Goal: Find specific page/section: Find specific page/section

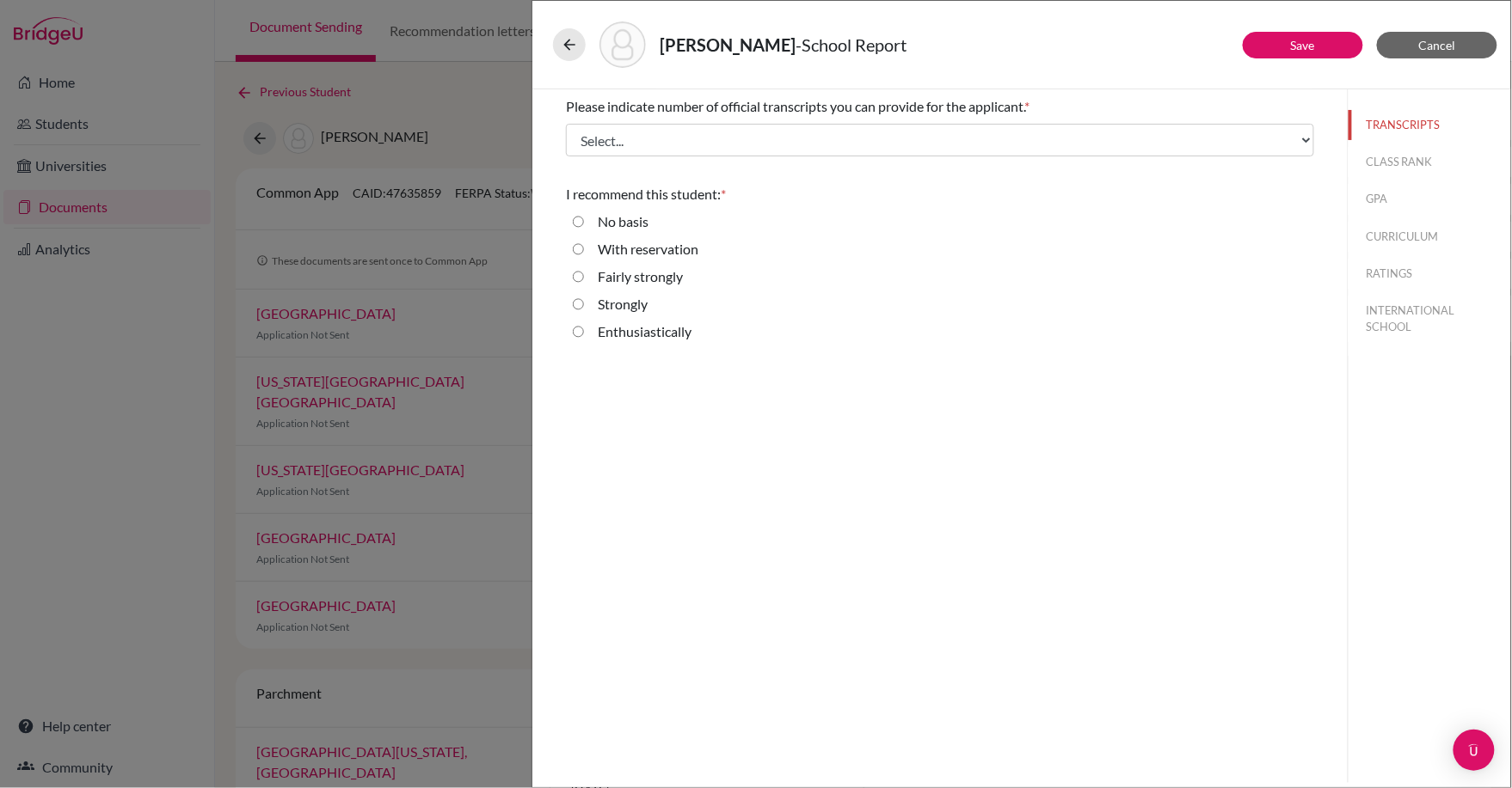
click at [1446, 26] on div "[PERSON_NAME] - School Report" at bounding box center [1022, 45] width 938 height 47
click at [1435, 46] on span "Cancel" at bounding box center [1437, 45] width 37 height 14
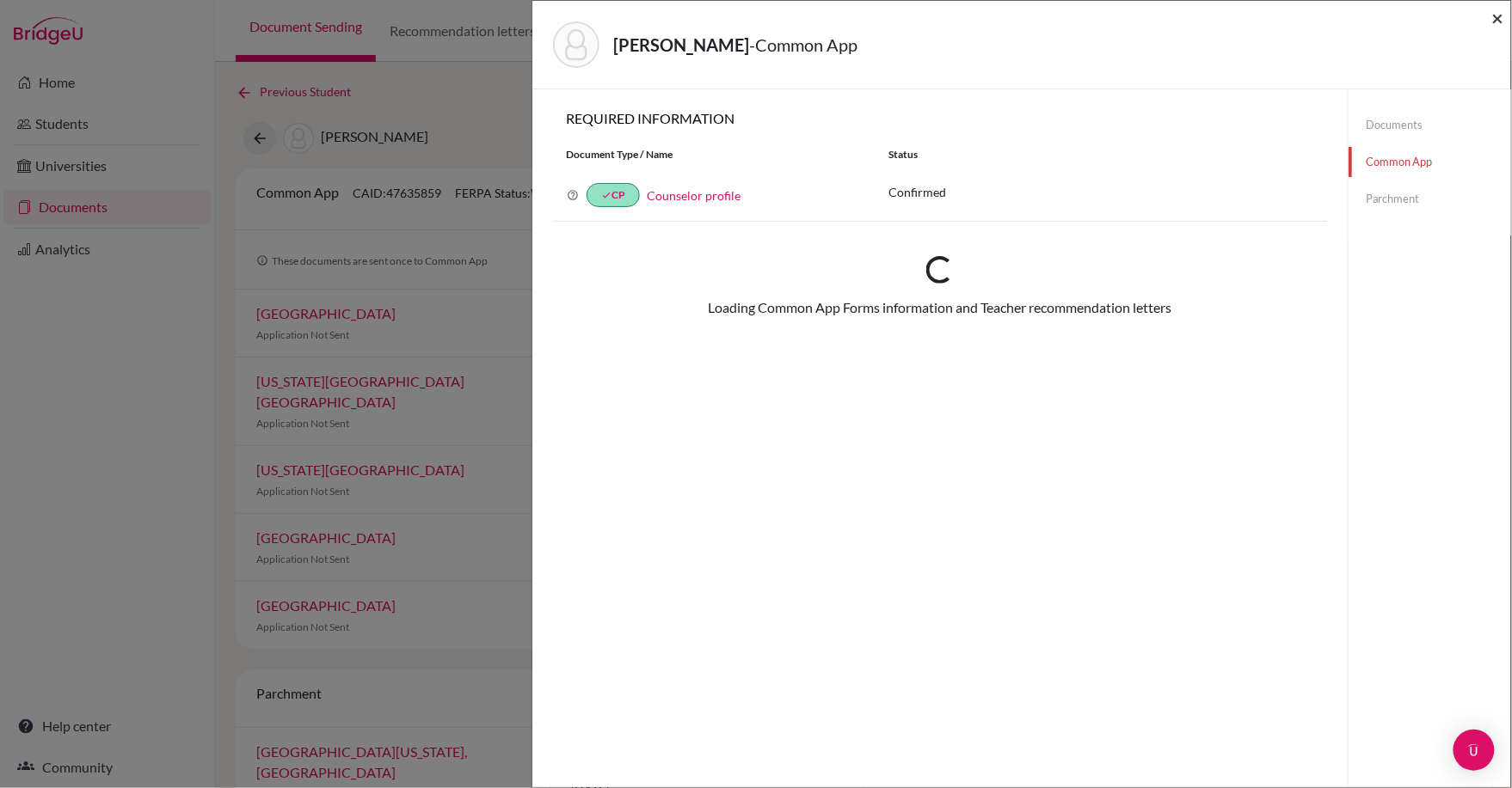
click at [1494, 14] on span "×" at bounding box center [1498, 18] width 12 height 25
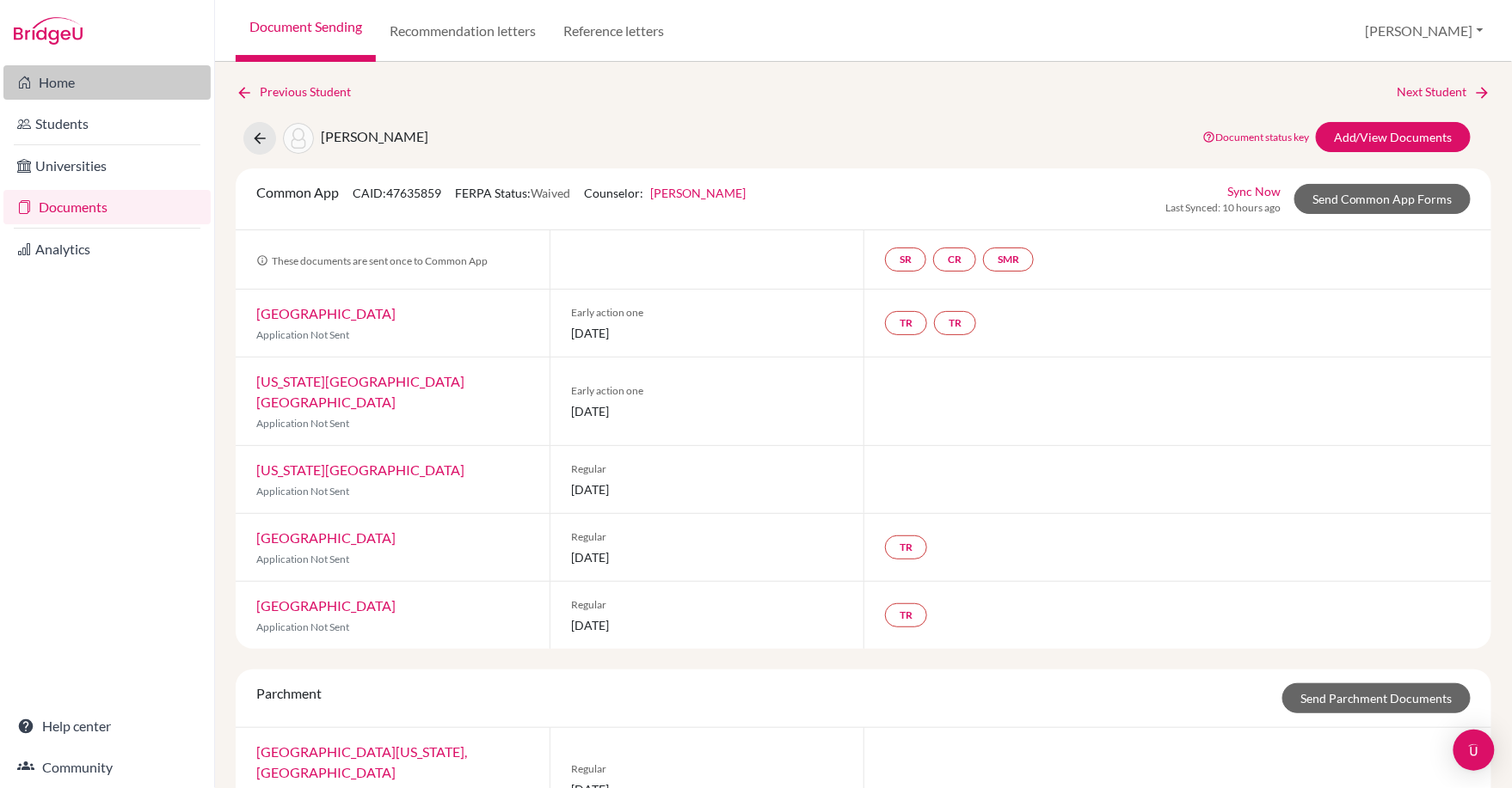
click at [33, 82] on link "Home" at bounding box center [107, 82] width 208 height 34
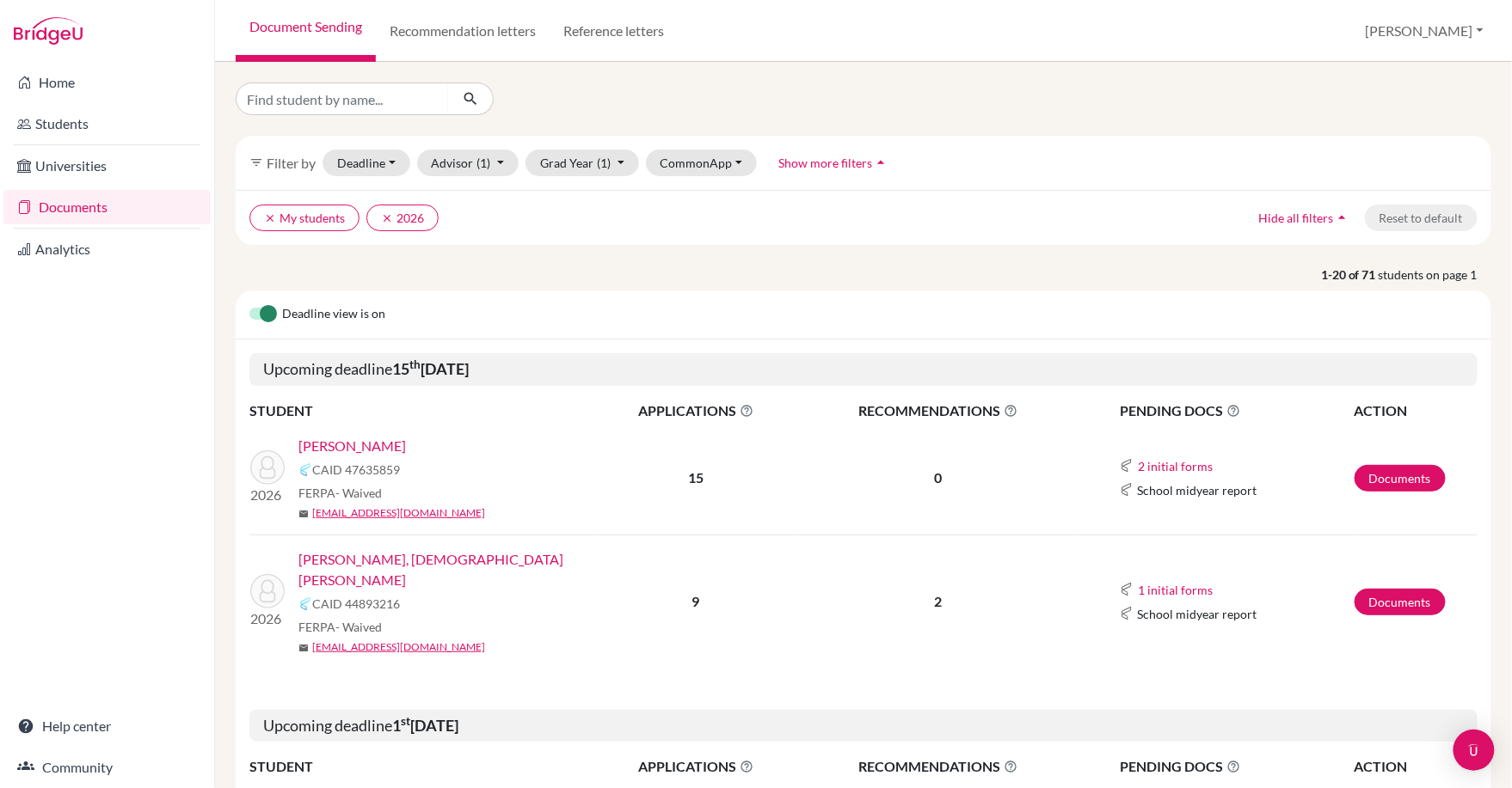
scroll to position [-1, 0]
click at [353, 98] on input "Find student by name..." at bounding box center [342, 98] width 213 height 33
type input "Saachi"
click at [471, 99] on button "submit" at bounding box center [471, 98] width 46 height 33
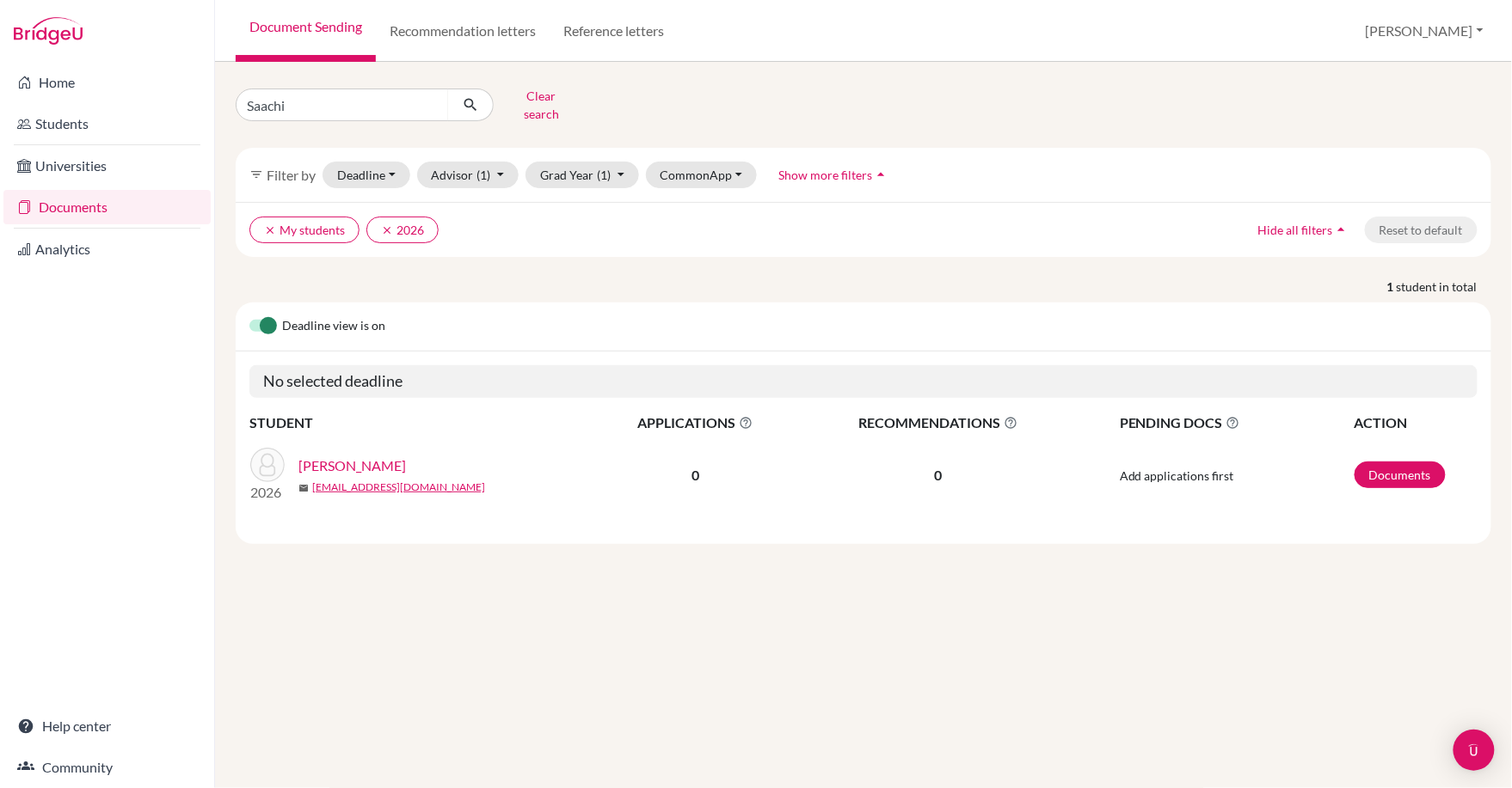
click at [352, 452] on div "2026 NISHANDAR, Saachi Nitin mail saachin@my.ofs.edu.sg" at bounding box center [420, 476] width 368 height 55
click at [349, 465] on link "NISHANDAR, Saachi Nitin" at bounding box center [353, 465] width 107 height 21
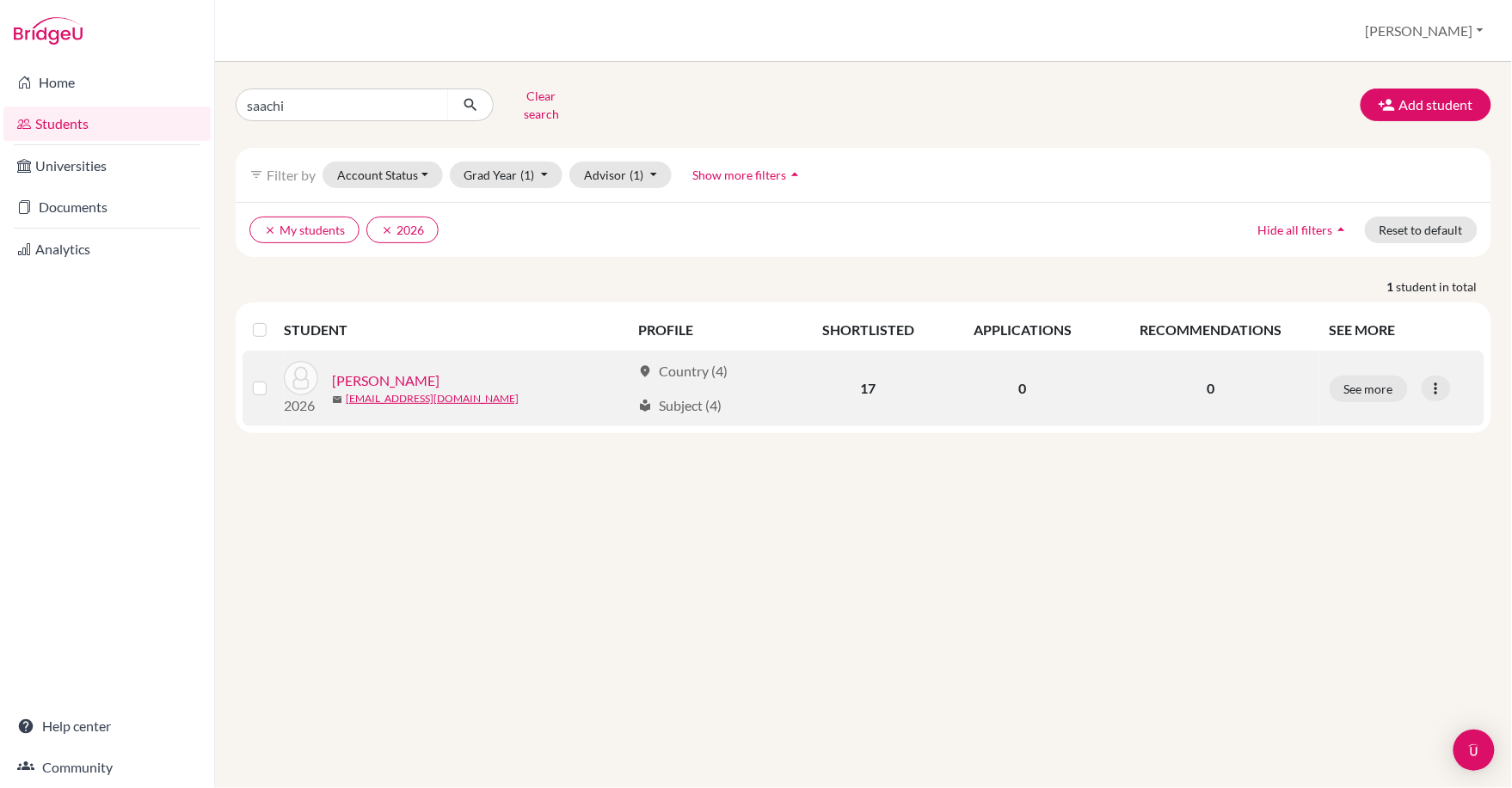
click at [394, 378] on link "[PERSON_NAME]" at bounding box center [386, 380] width 107 height 21
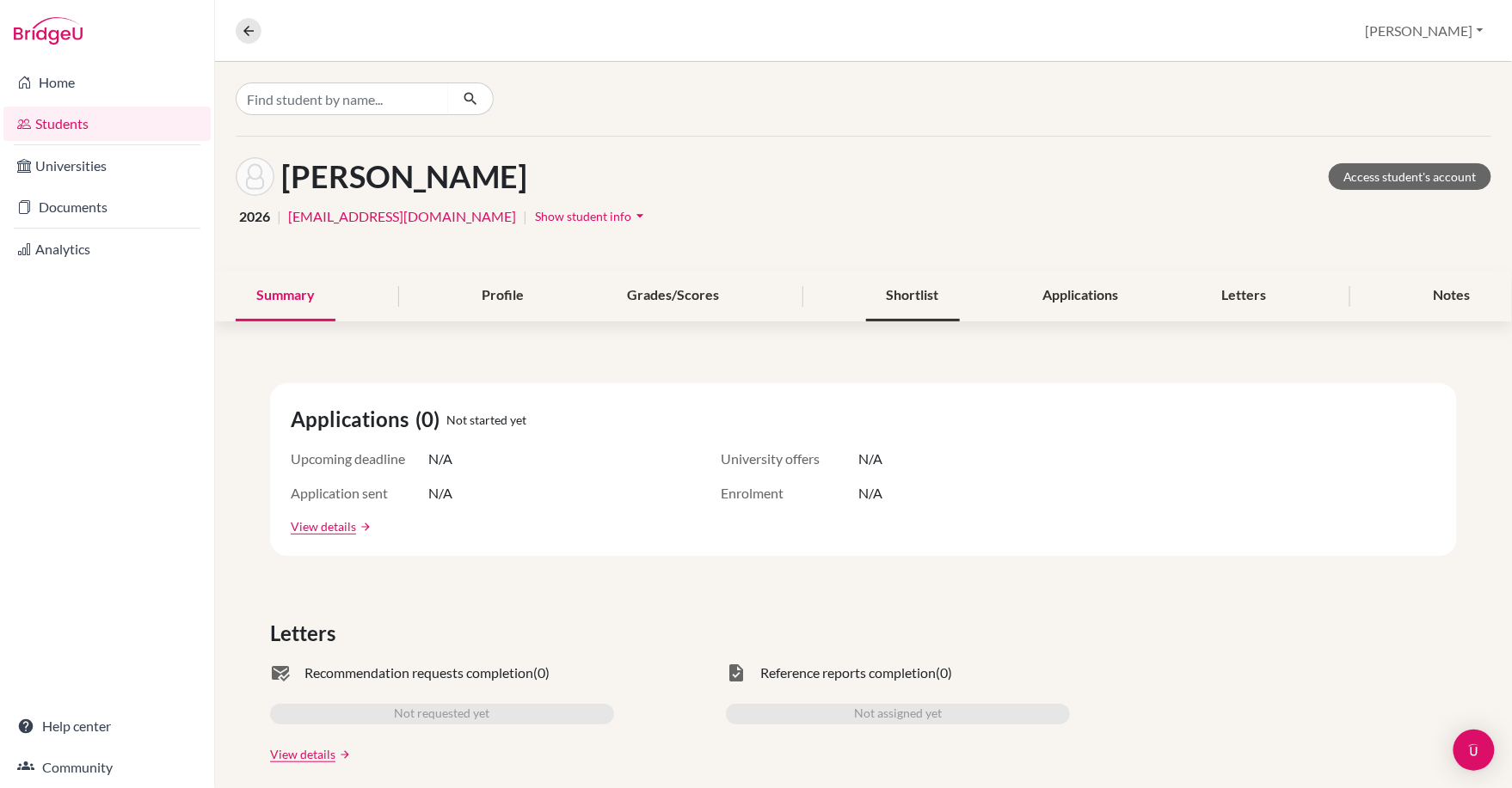
click at [899, 303] on div "Shortlist" at bounding box center [913, 296] width 94 height 51
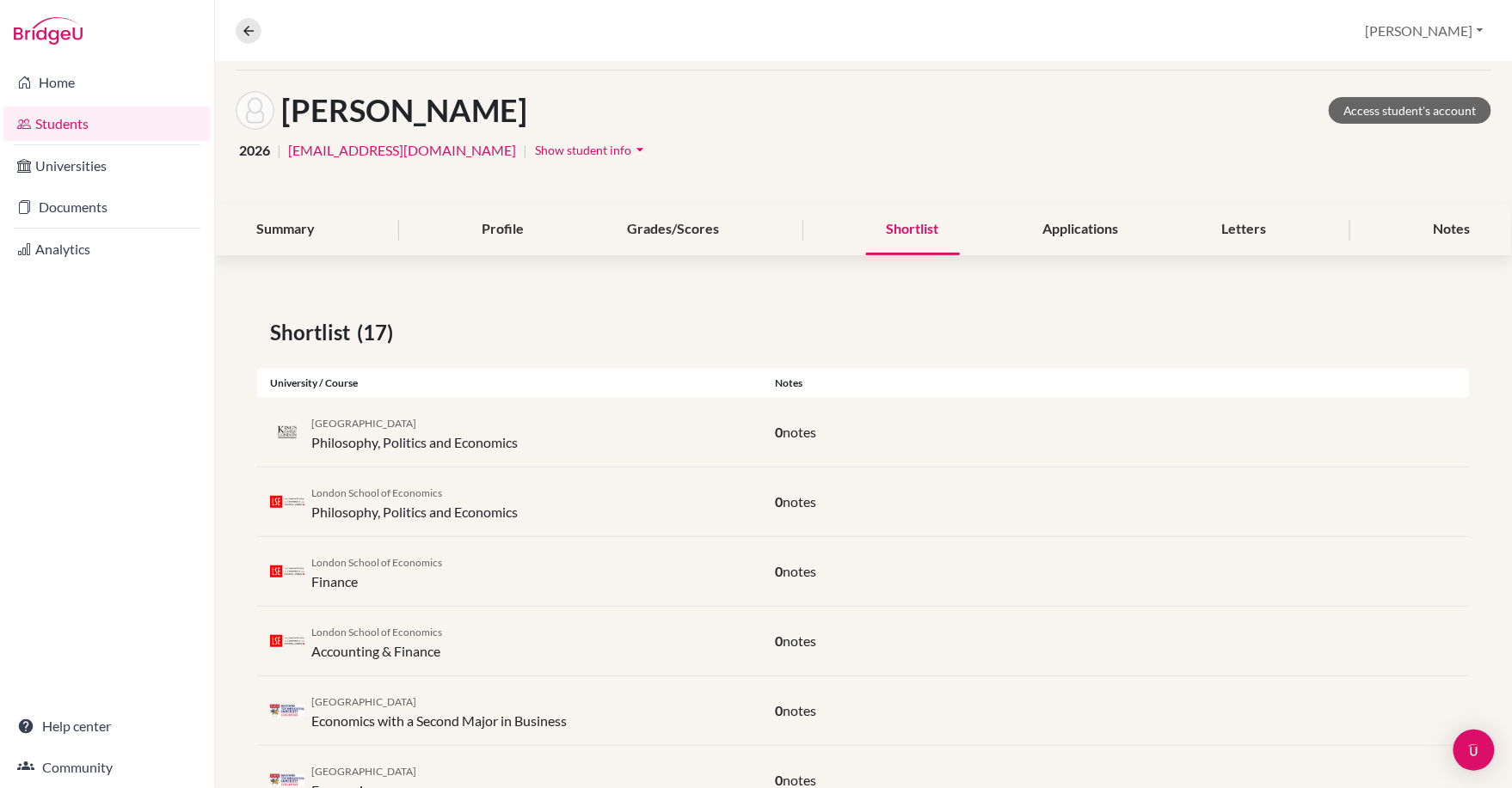
scroll to position [45, 0]
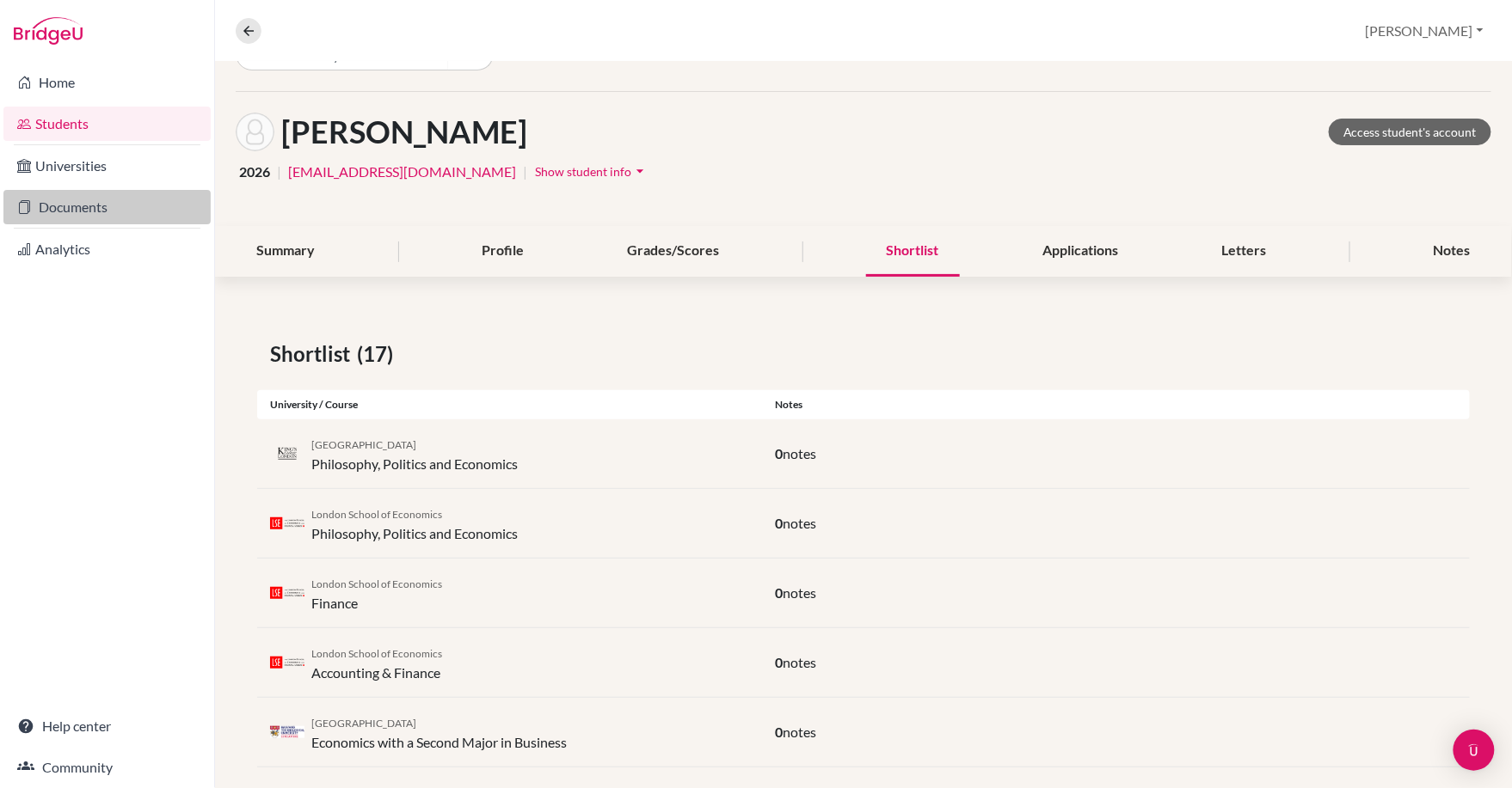
click at [55, 210] on link "Documents" at bounding box center [107, 207] width 208 height 34
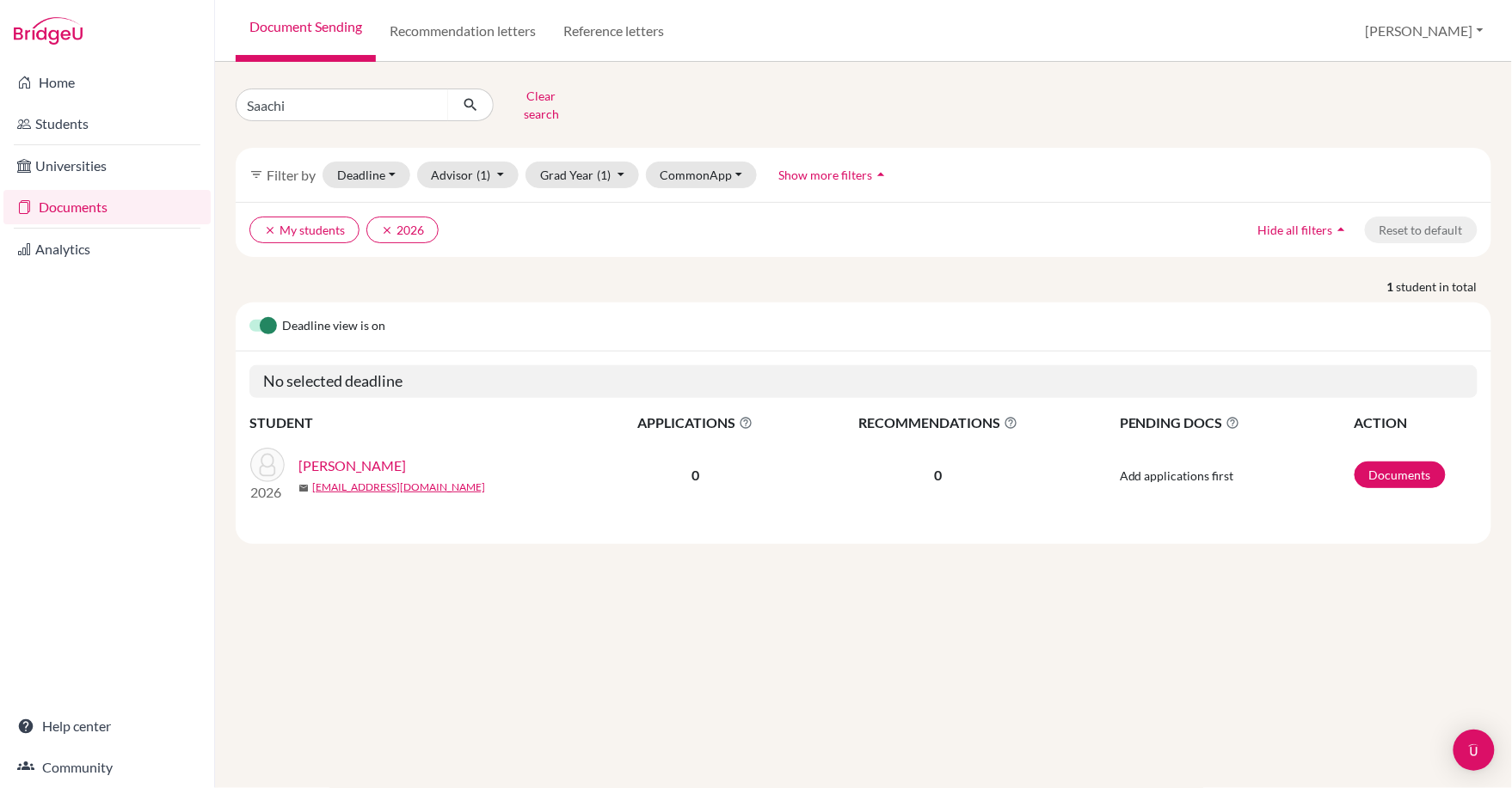
click at [366, 457] on link "[PERSON_NAME]" at bounding box center [353, 465] width 107 height 21
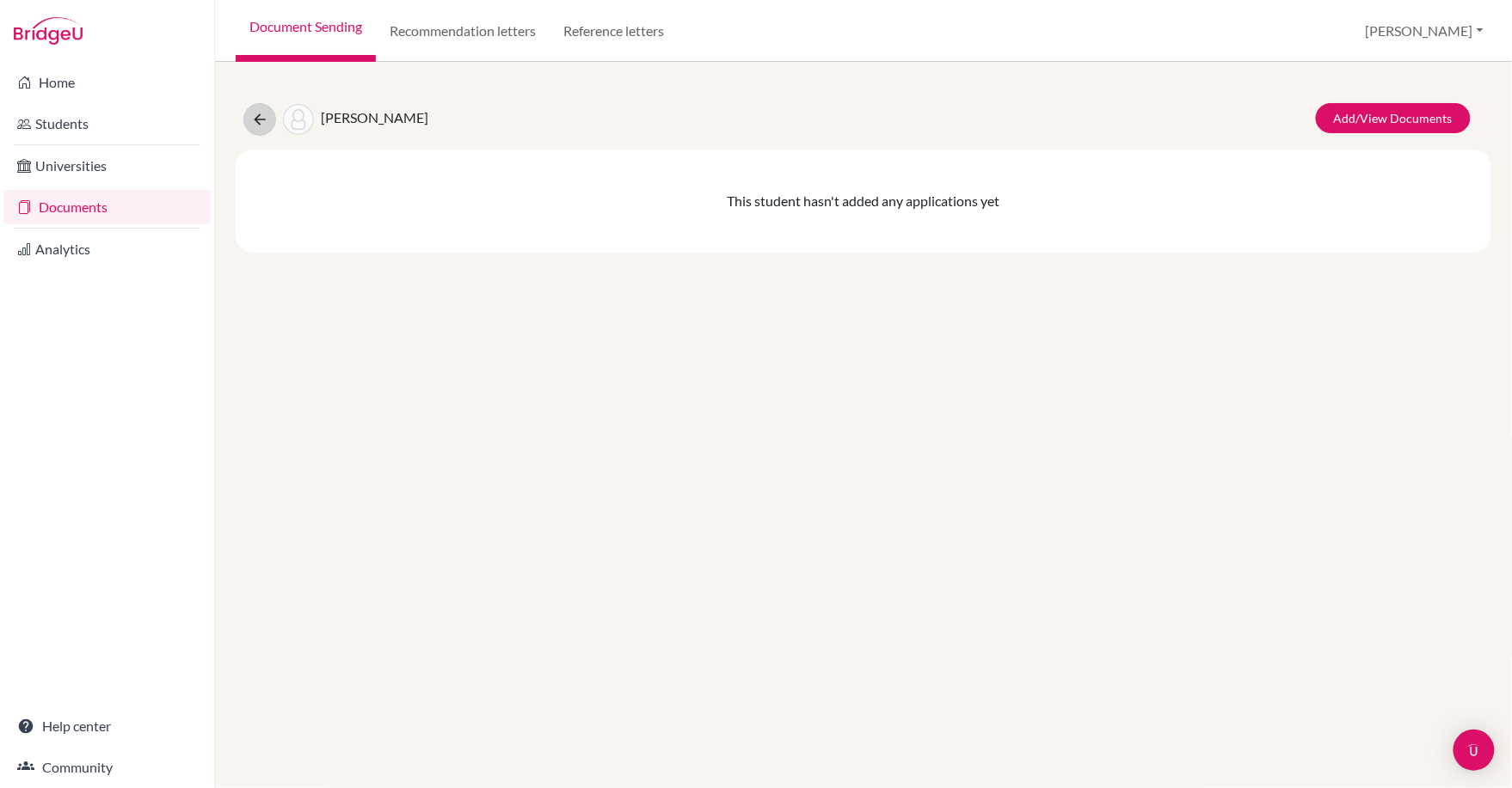
click at [262, 114] on icon at bounding box center [259, 119] width 17 height 17
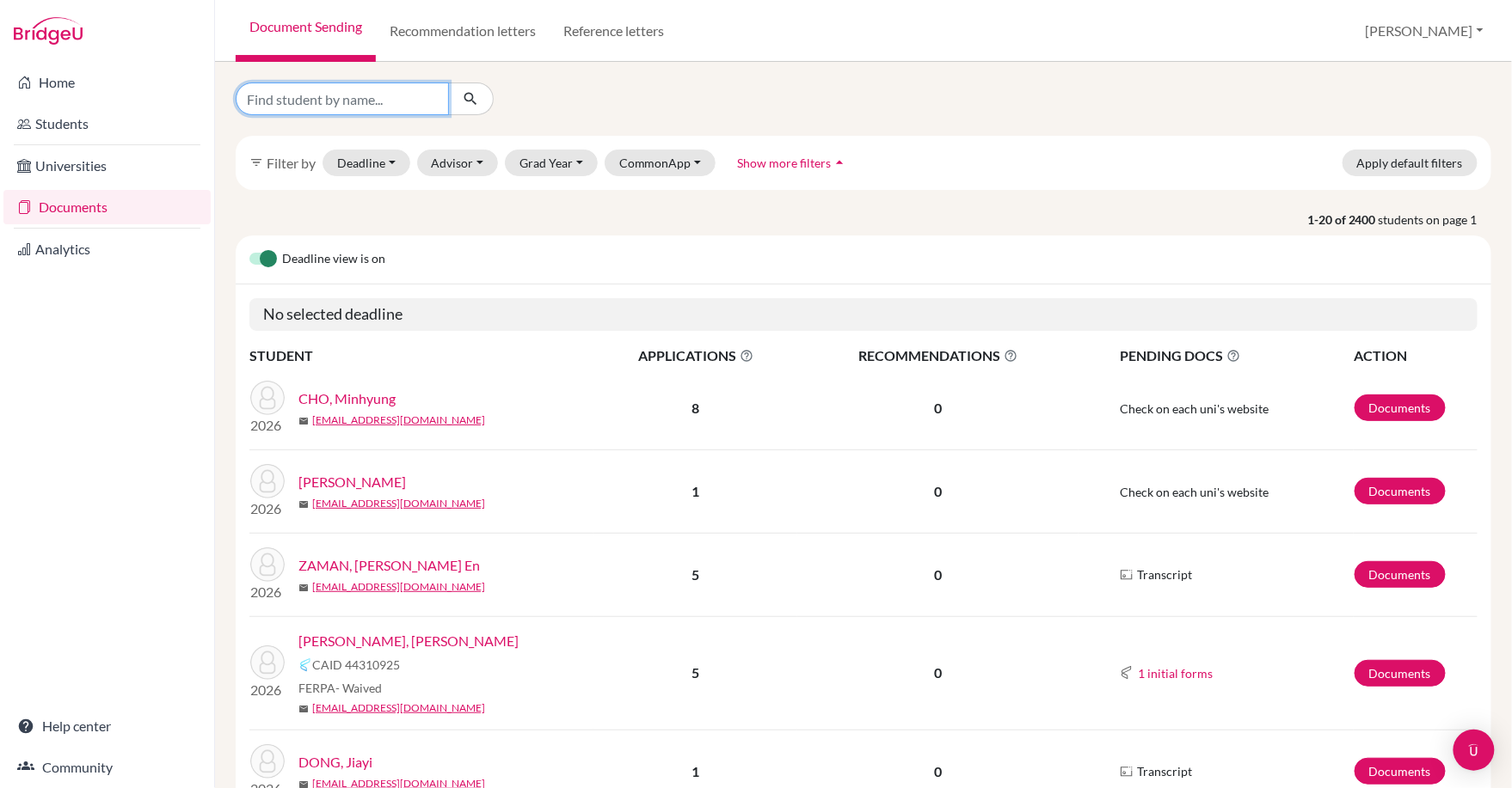
click at [377, 99] on input "Find student by name..." at bounding box center [342, 98] width 213 height 33
type input "Hirotaka"
click at [471, 99] on button "submit" at bounding box center [471, 98] width 46 height 33
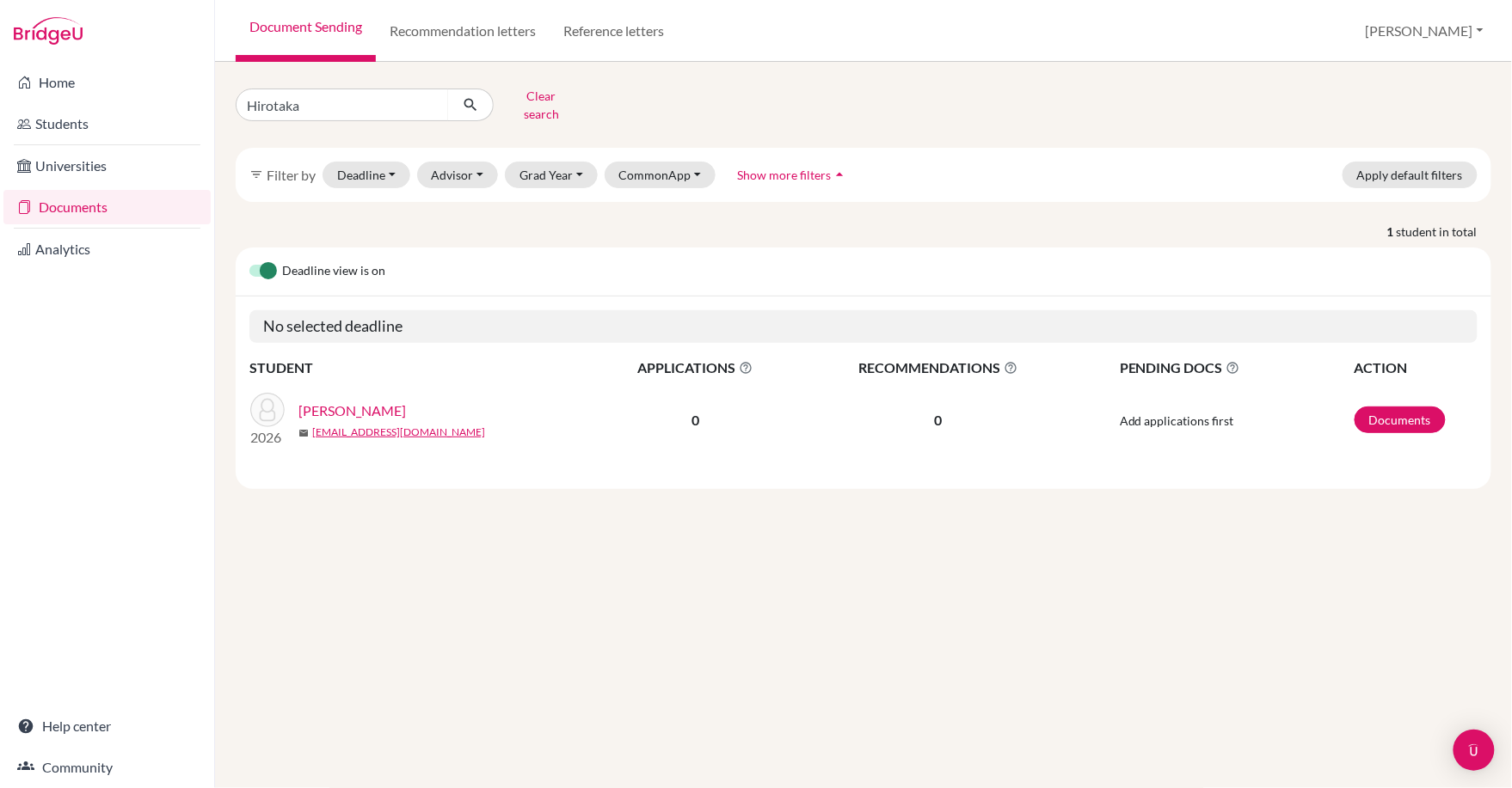
click at [376, 410] on link "OKOCHI, Hirotaka" at bounding box center [353, 411] width 107 height 21
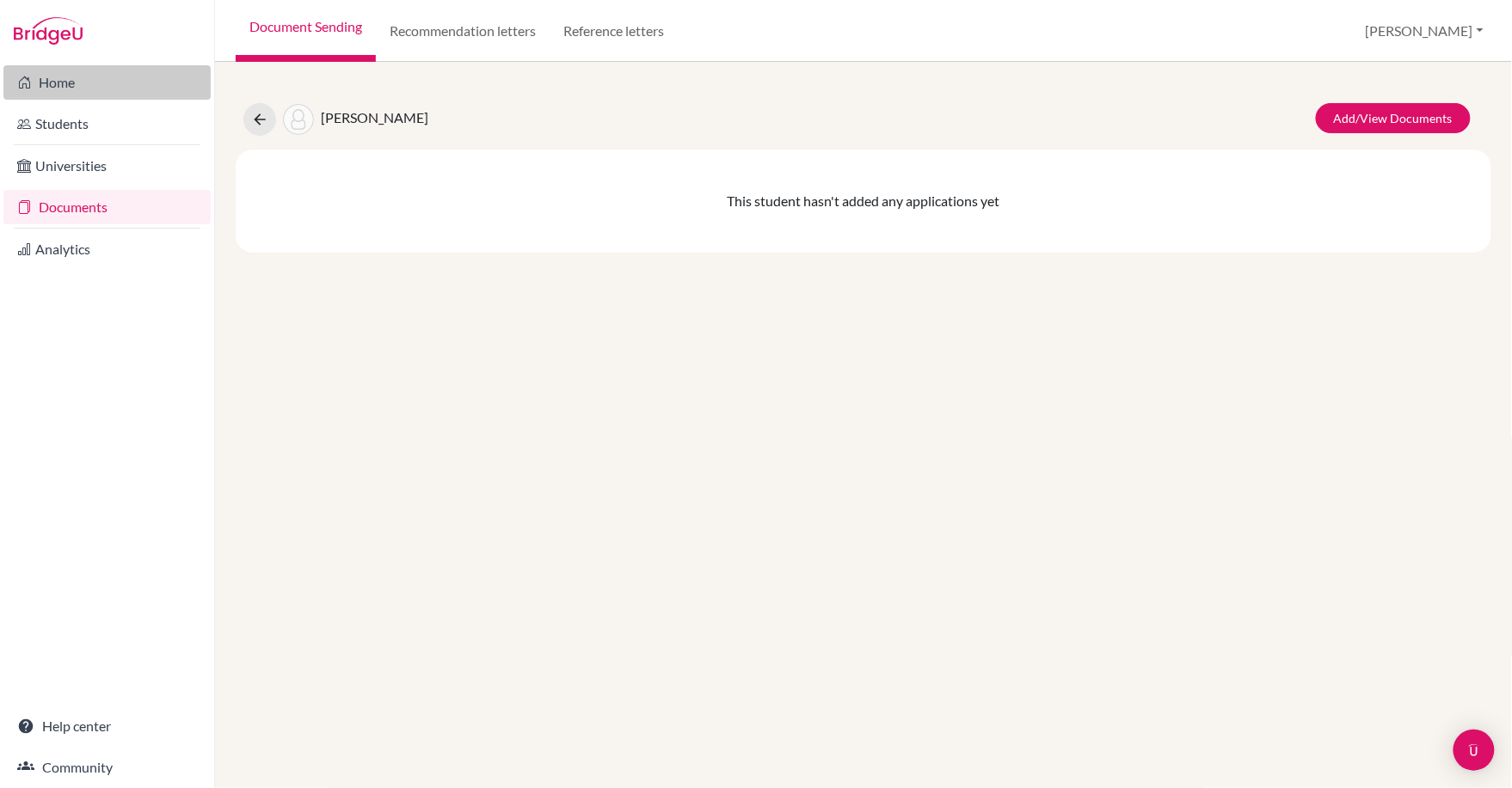
click at [50, 76] on link "Home" at bounding box center [107, 82] width 208 height 34
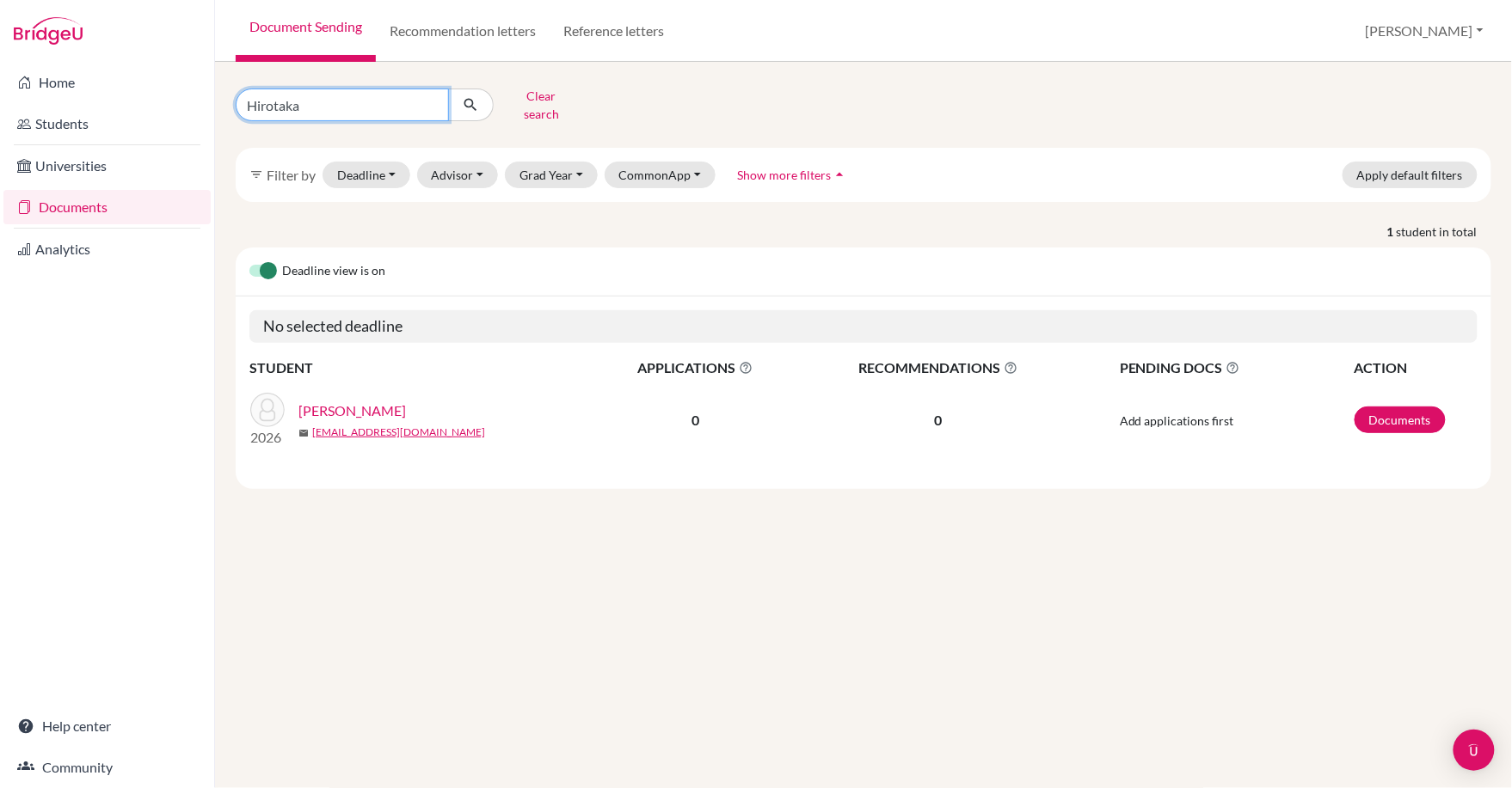
click at [304, 99] on input "Hirotaka" at bounding box center [342, 105] width 213 height 33
type input "H"
drag, startPoint x: 315, startPoint y: 106, endPoint x: 233, endPoint y: 97, distance: 82.5
click at [233, 97] on div "Hirotaka Clear search" at bounding box center [437, 105] width 428 height 45
click at [392, 172] on button "Deadline - Select a date range Or double click for a single date selection Toda…" at bounding box center [366, 175] width 88 height 27
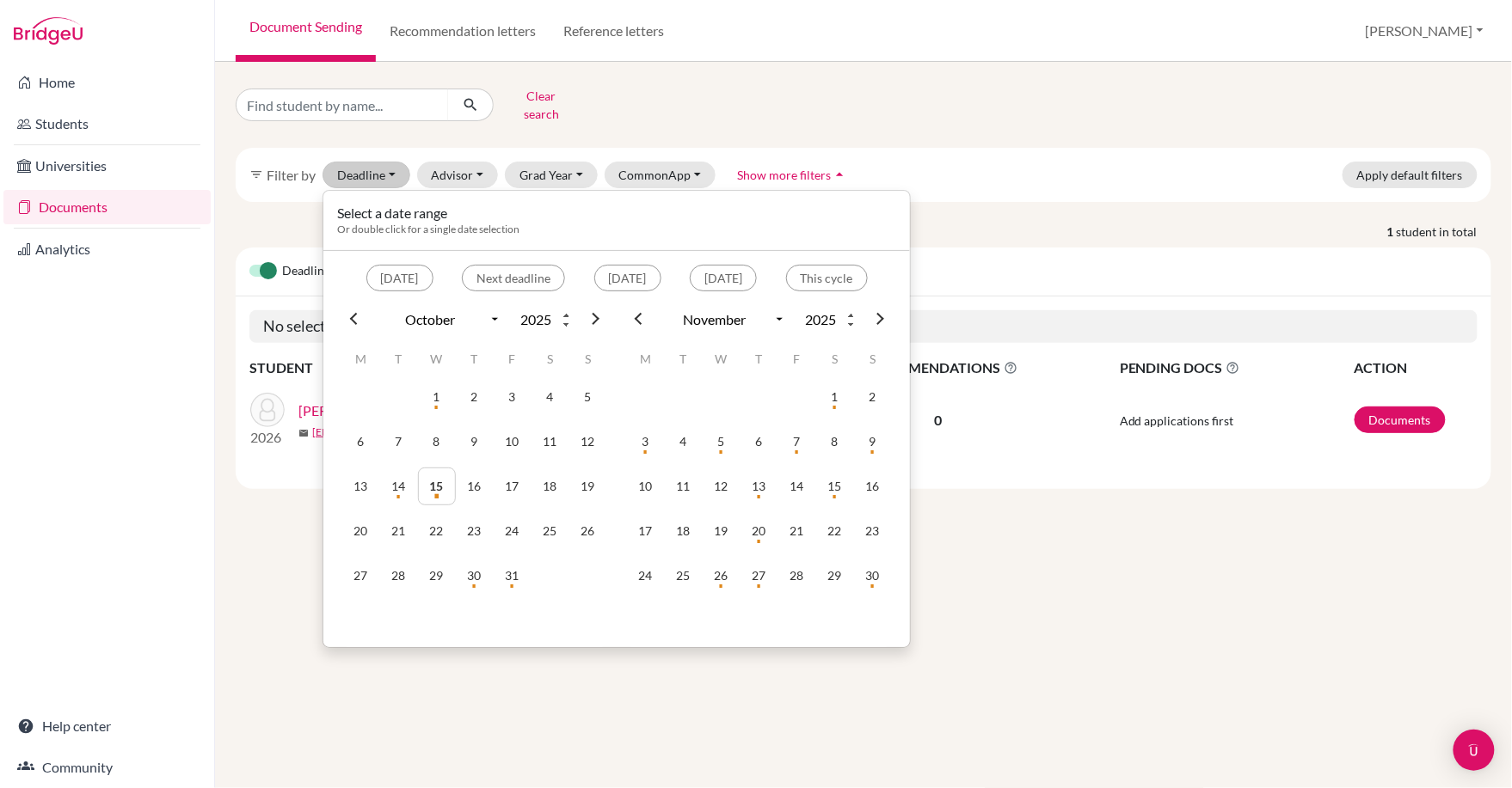
click at [975, 182] on div "filter_list Filter by Deadline - Select a date range Or double click for a sing…" at bounding box center [862, 174] width 1255 height 55
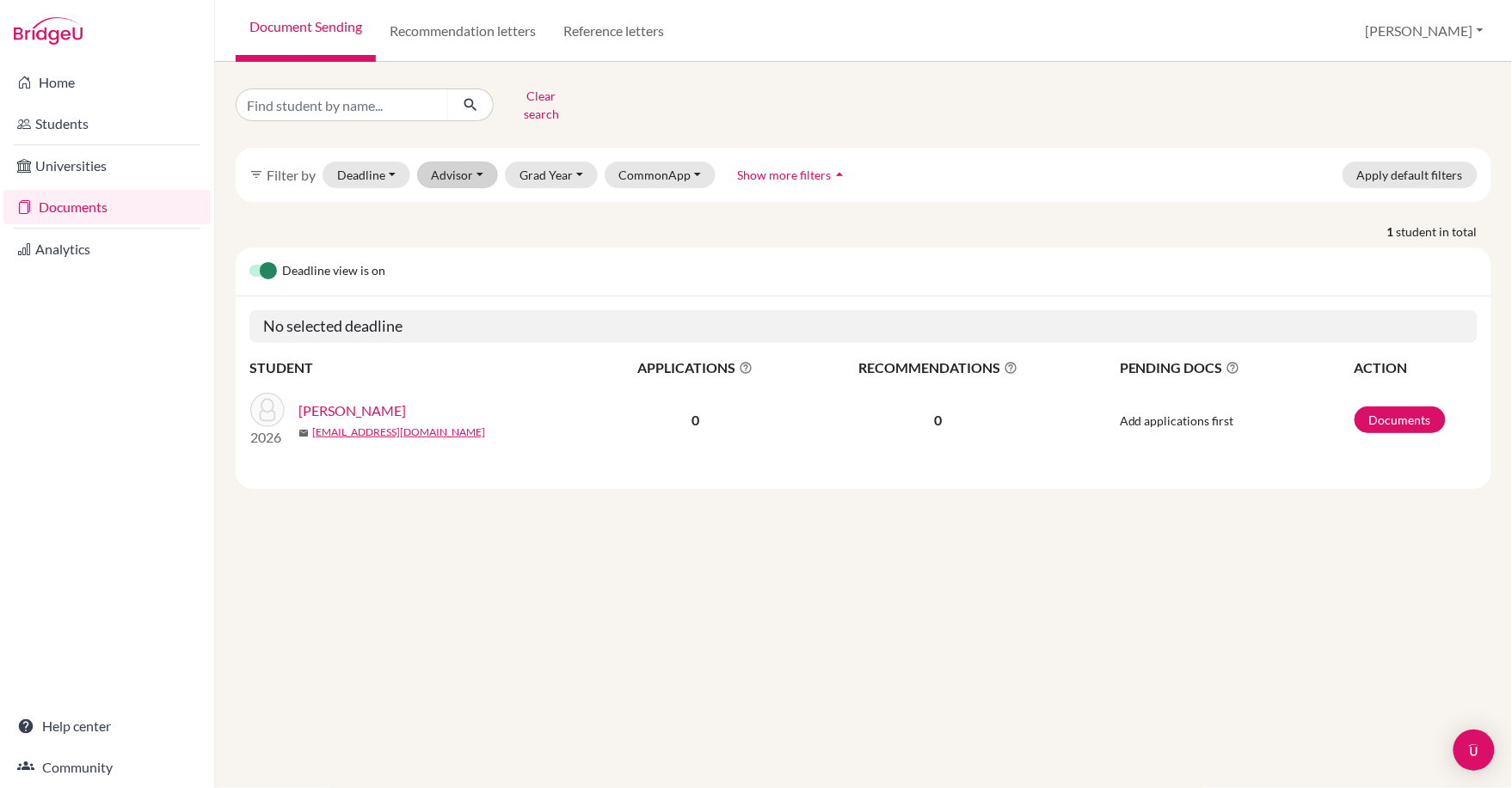
click at [485, 172] on button "Advisor" at bounding box center [457, 175] width 81 height 27
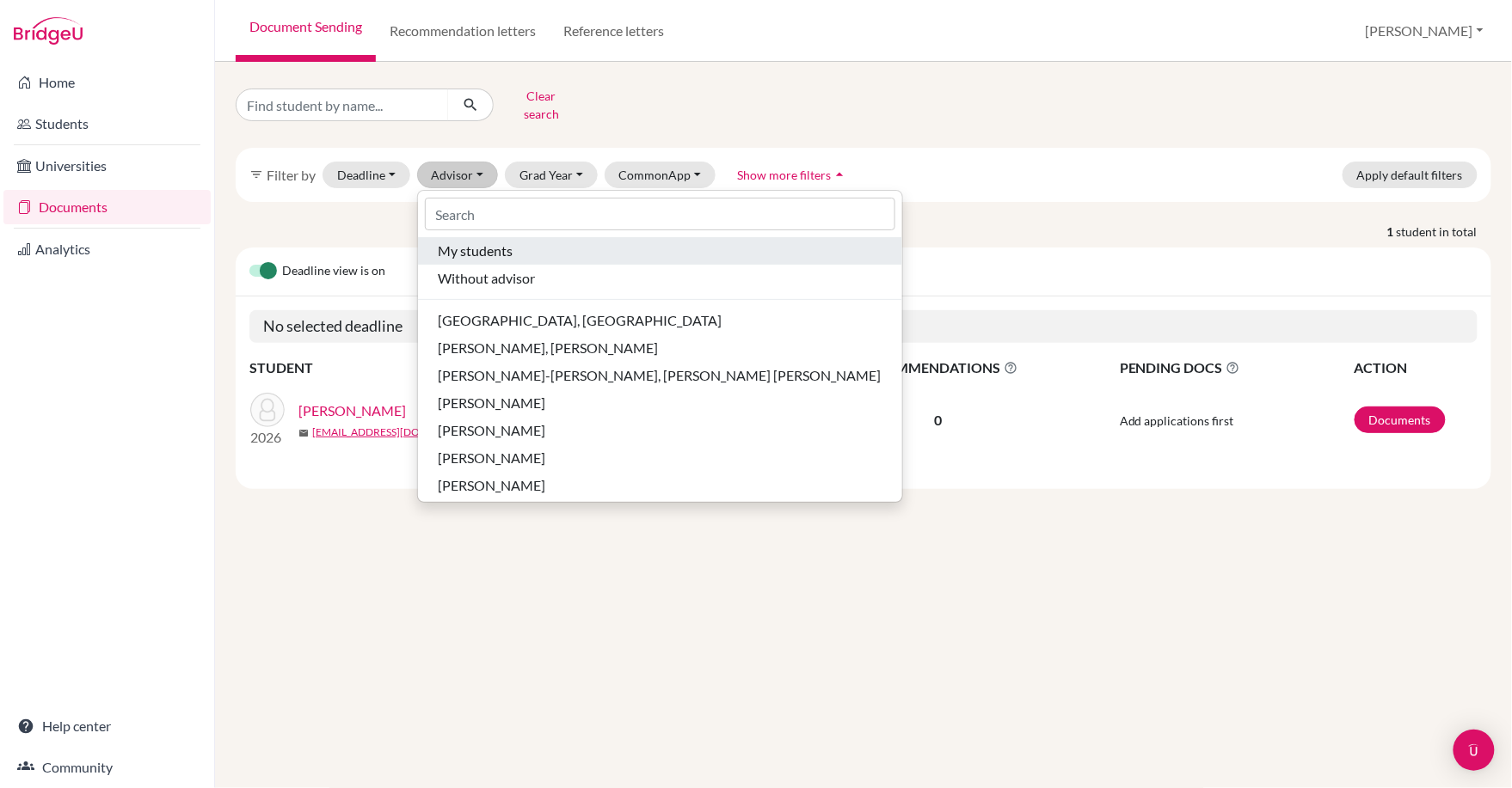
click at [480, 245] on span "My students" at bounding box center [476, 250] width 75 height 21
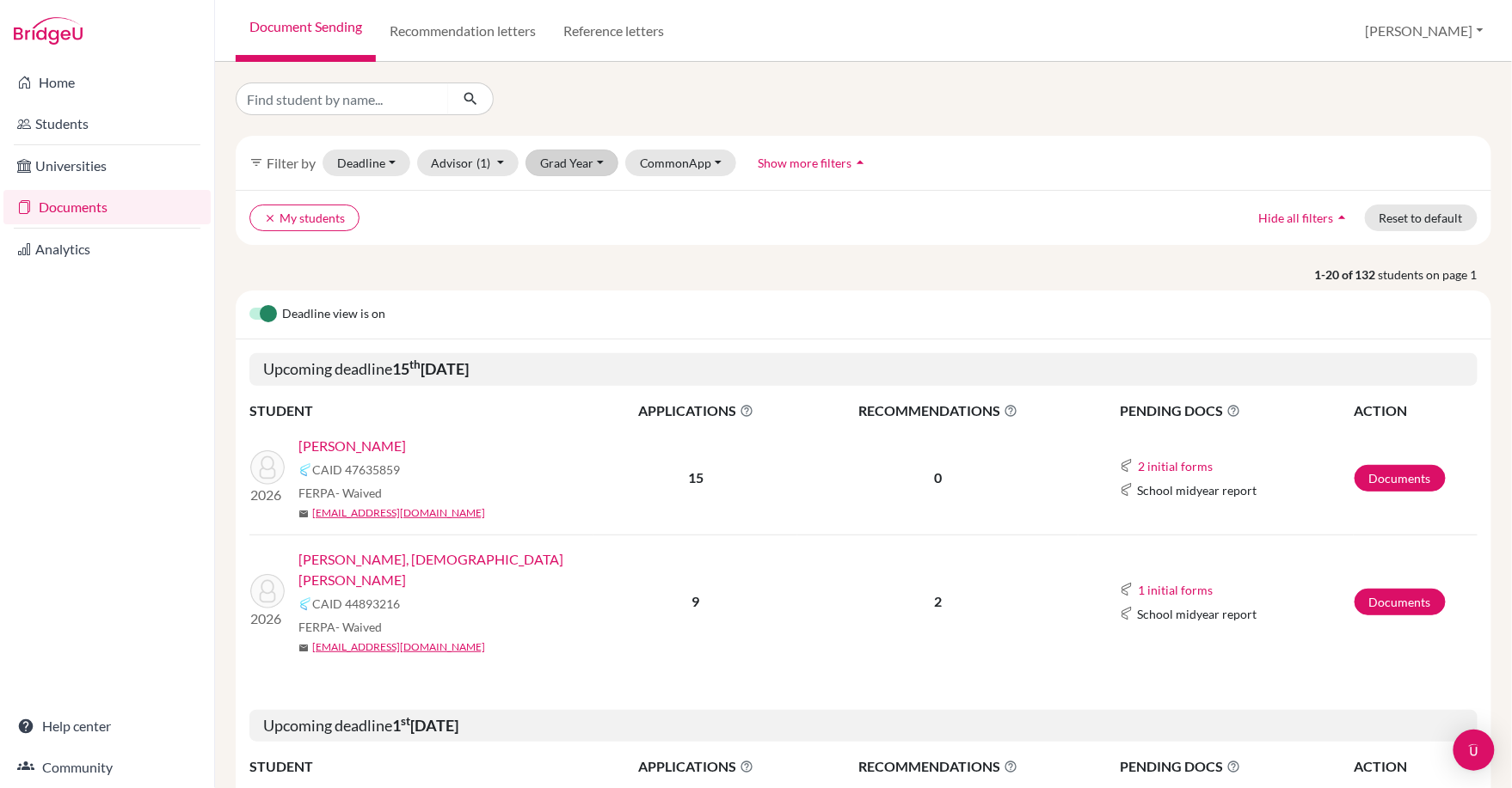
click at [599, 162] on button "Grad Year" at bounding box center [572, 163] width 93 height 27
click at [582, 282] on div "2026" at bounding box center [576, 282] width 60 height 21
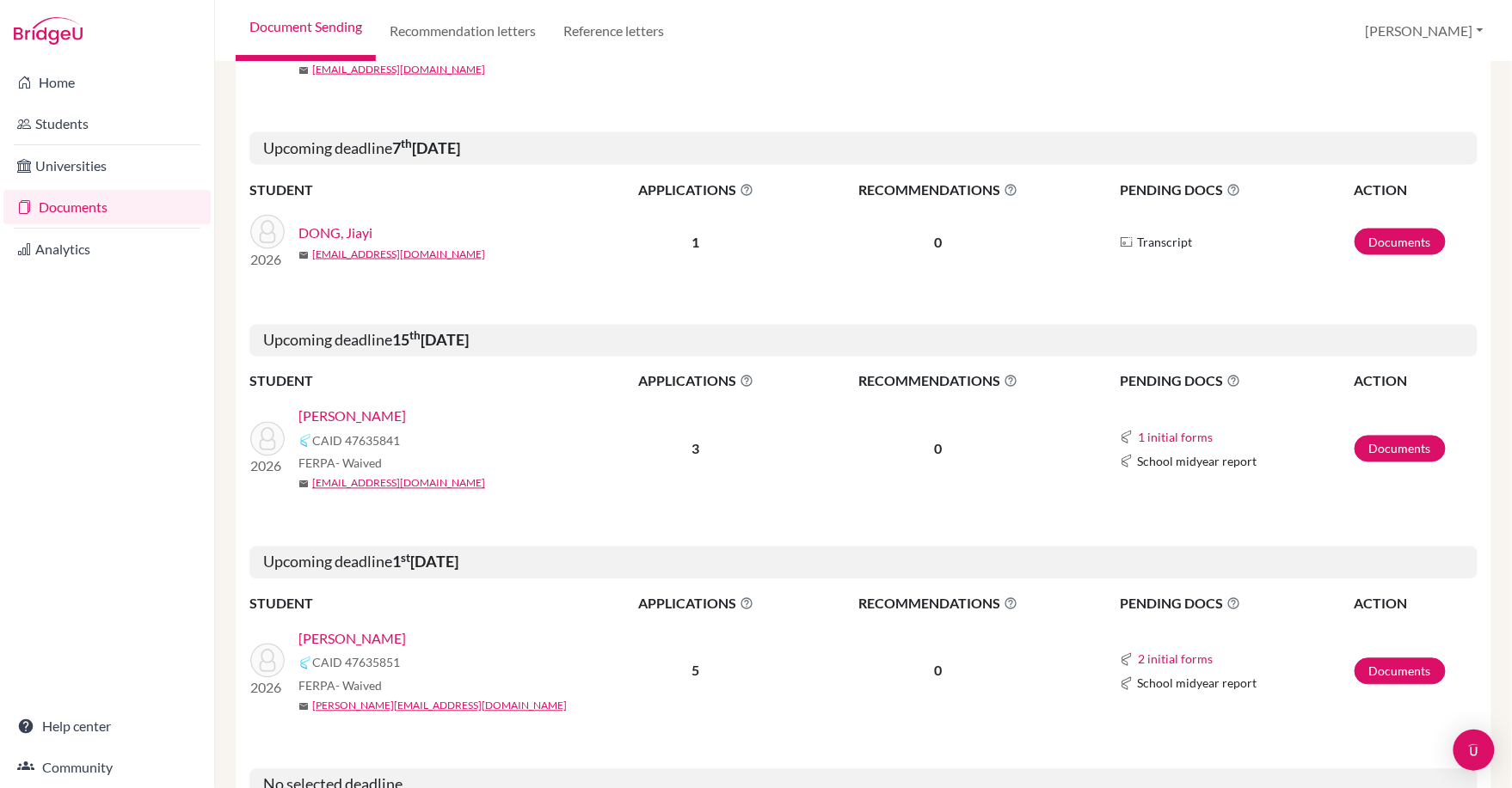
scroll to position [923, 0]
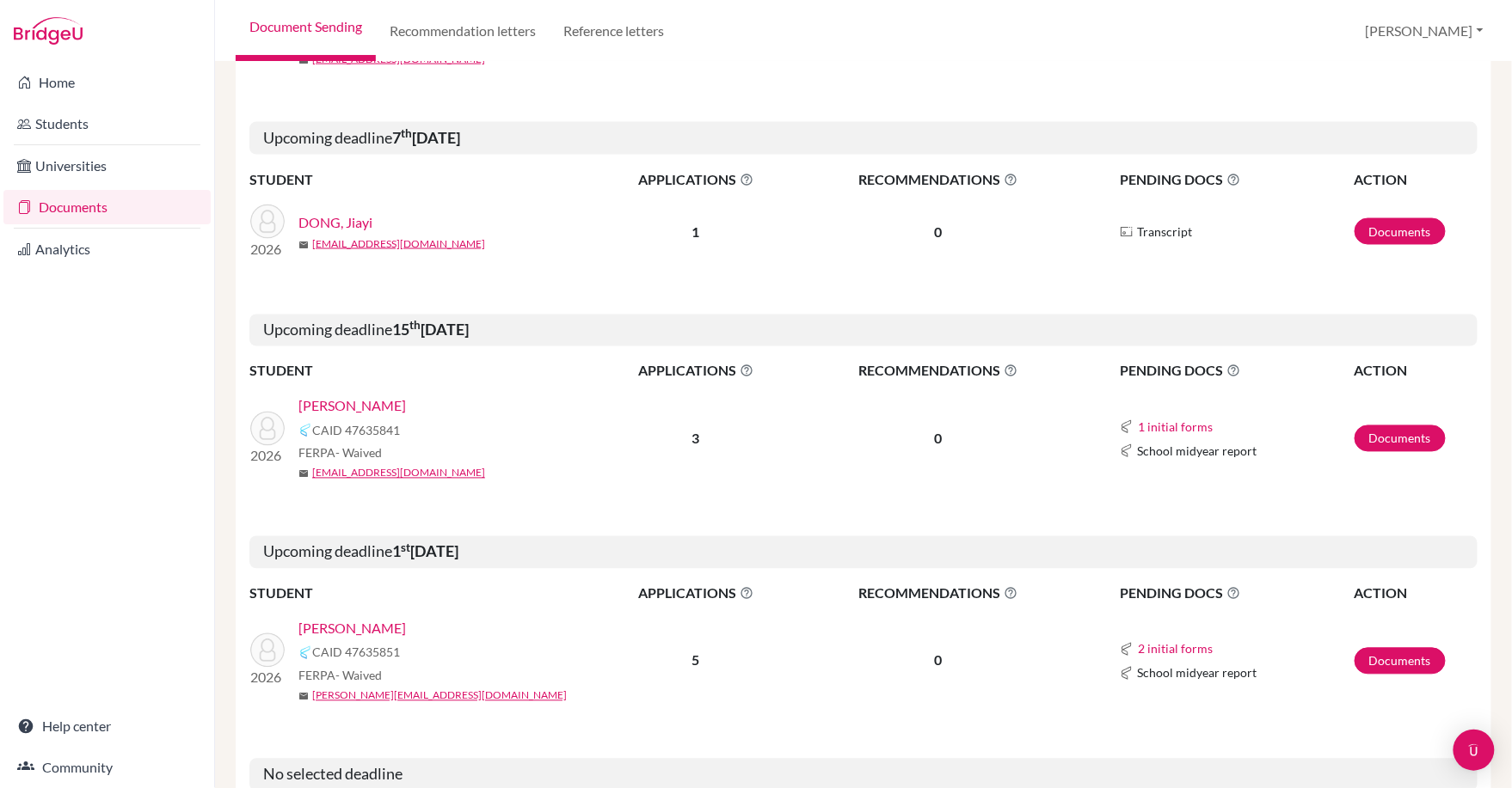
click at [363, 396] on link "SINGH, Kulraj" at bounding box center [353, 406] width 107 height 21
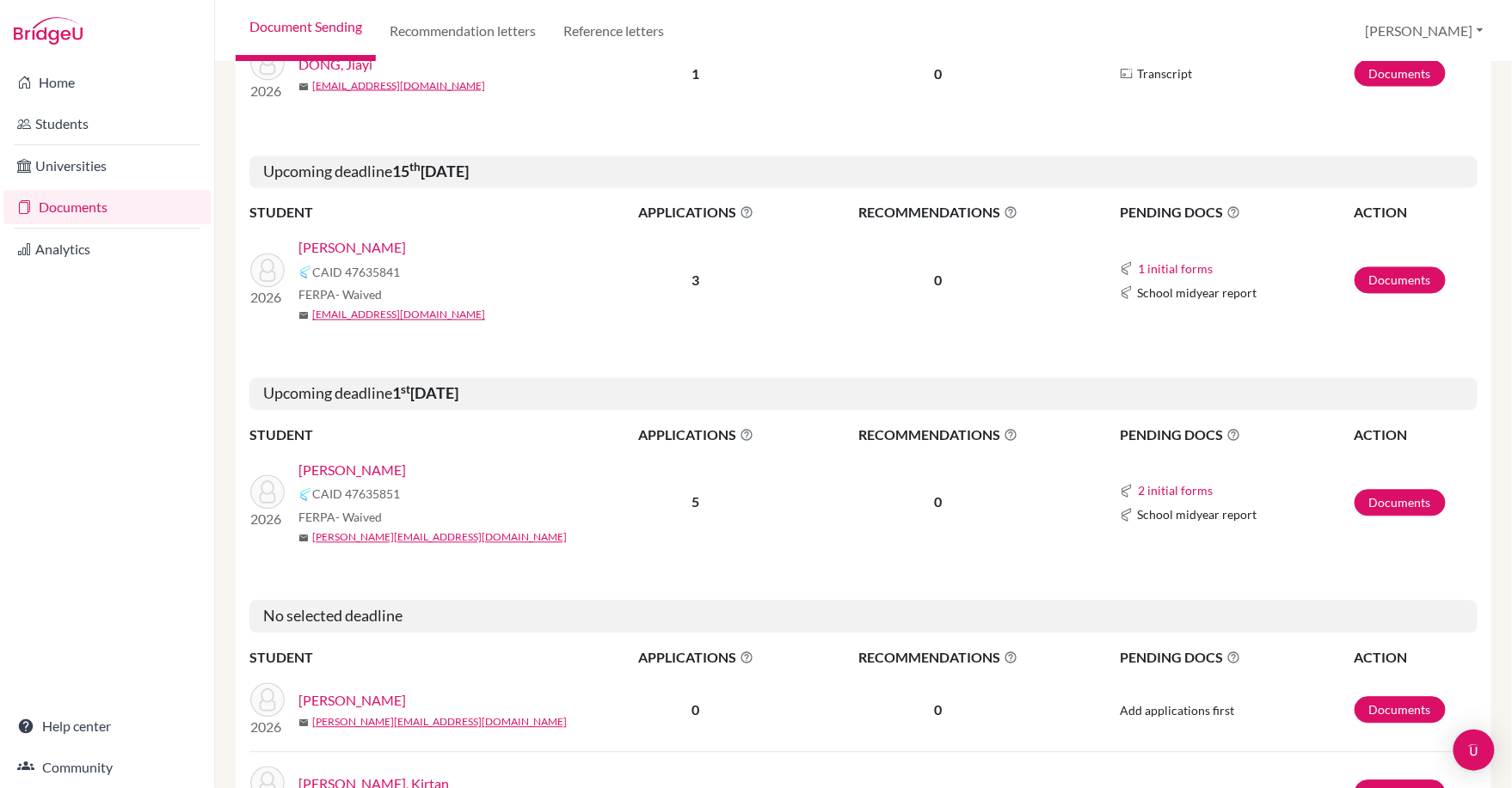
scroll to position [1096, 0]
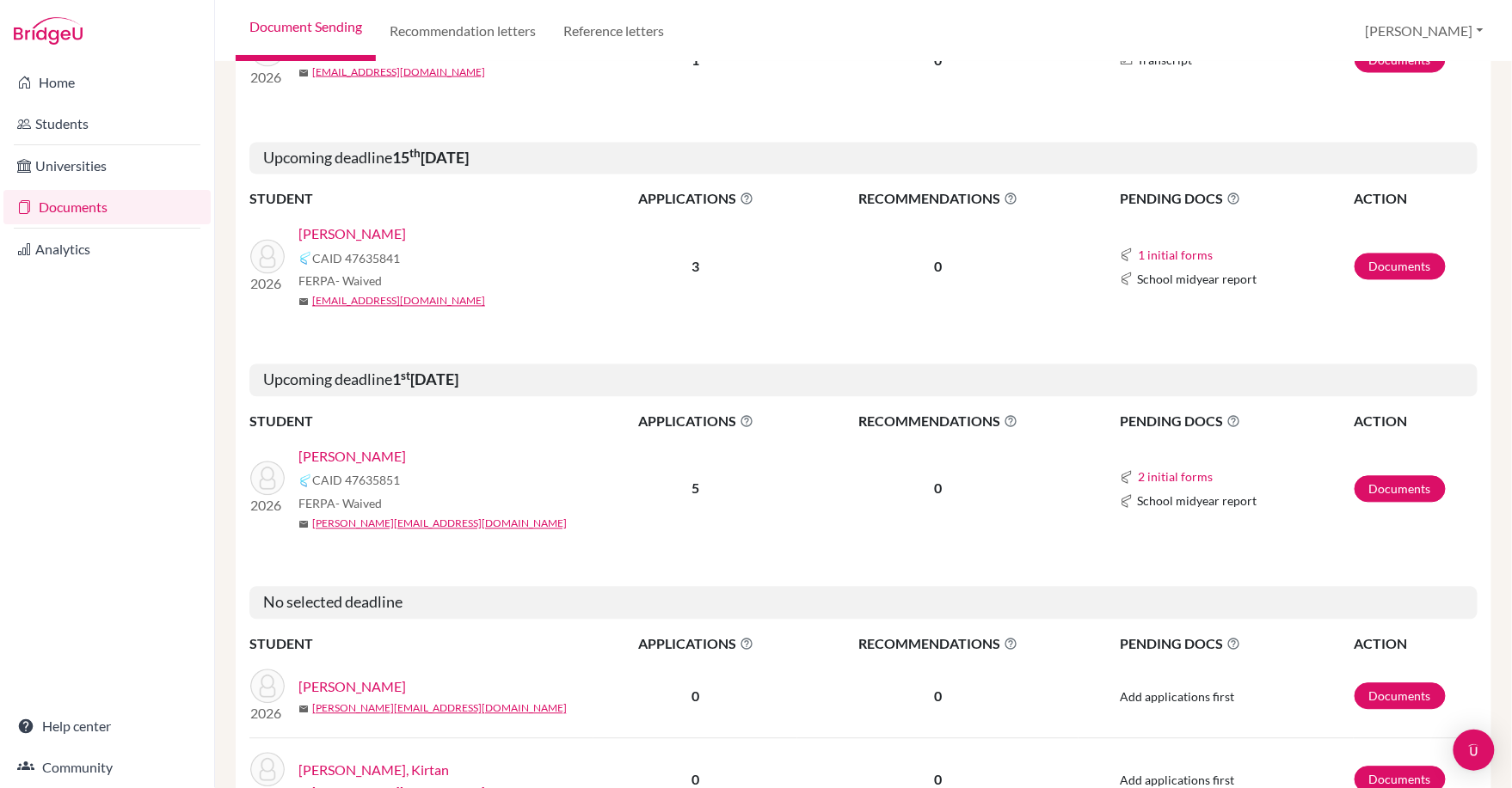
click at [335, 447] on link "[PERSON_NAME]" at bounding box center [353, 457] width 107 height 21
